Goal: Task Accomplishment & Management: Complete application form

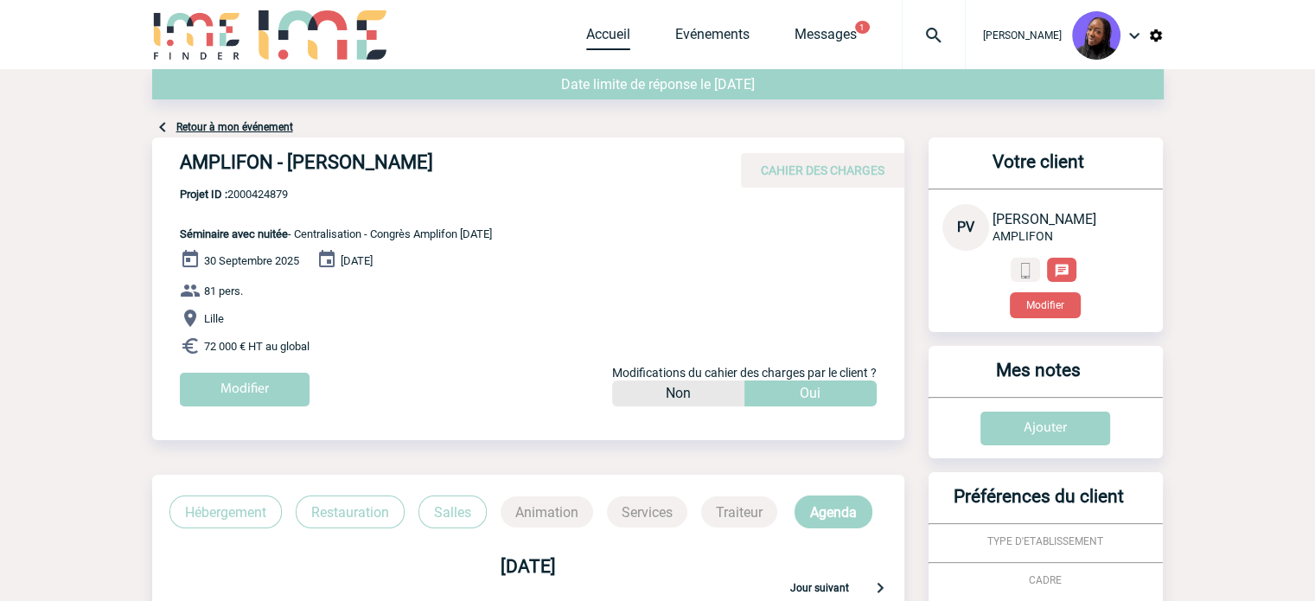
click at [626, 29] on link "Accueil" at bounding box center [608, 38] width 44 height 24
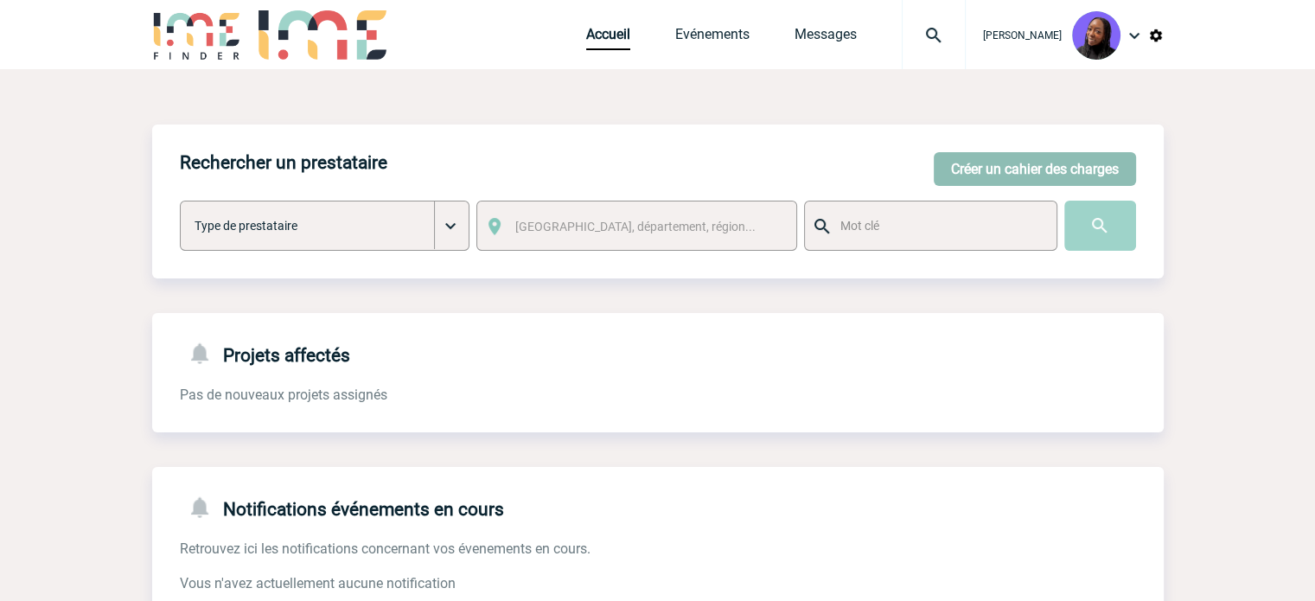
click at [973, 166] on button "Créer un cahier des charges" at bounding box center [1035, 169] width 202 height 34
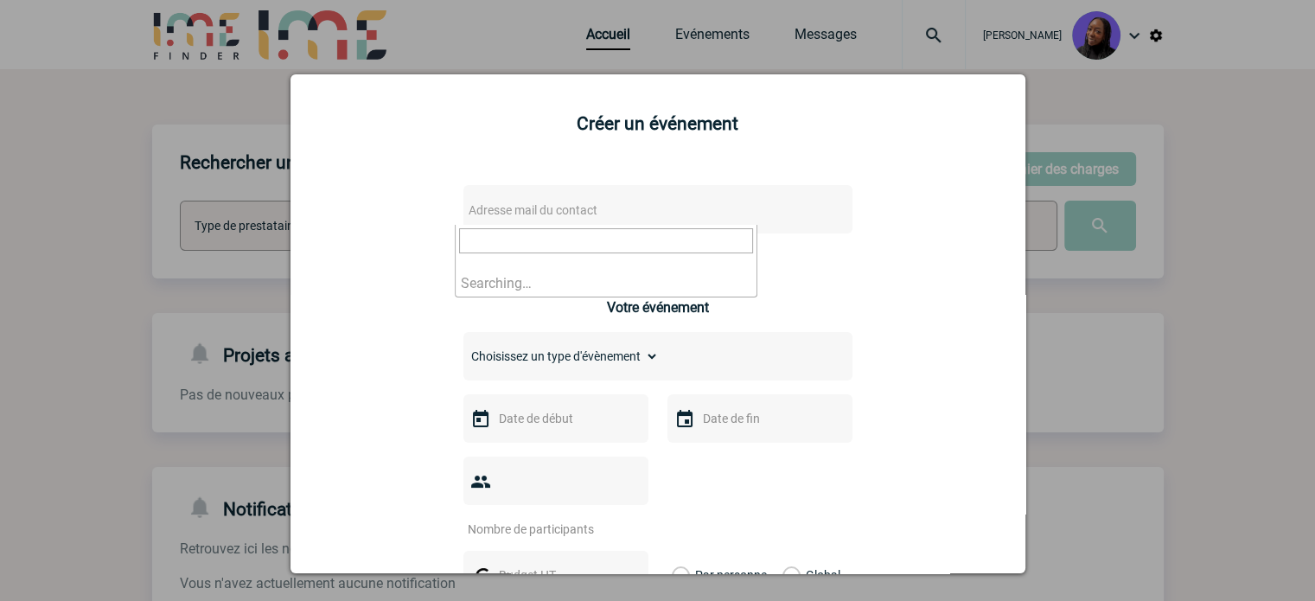
click at [536, 211] on span "Adresse mail du contact" at bounding box center [533, 210] width 129 height 14
type input "thomas.larue@knds.fr"
click at [48, 290] on div at bounding box center [657, 300] width 1315 height 601
